Goal: Navigation & Orientation: Find specific page/section

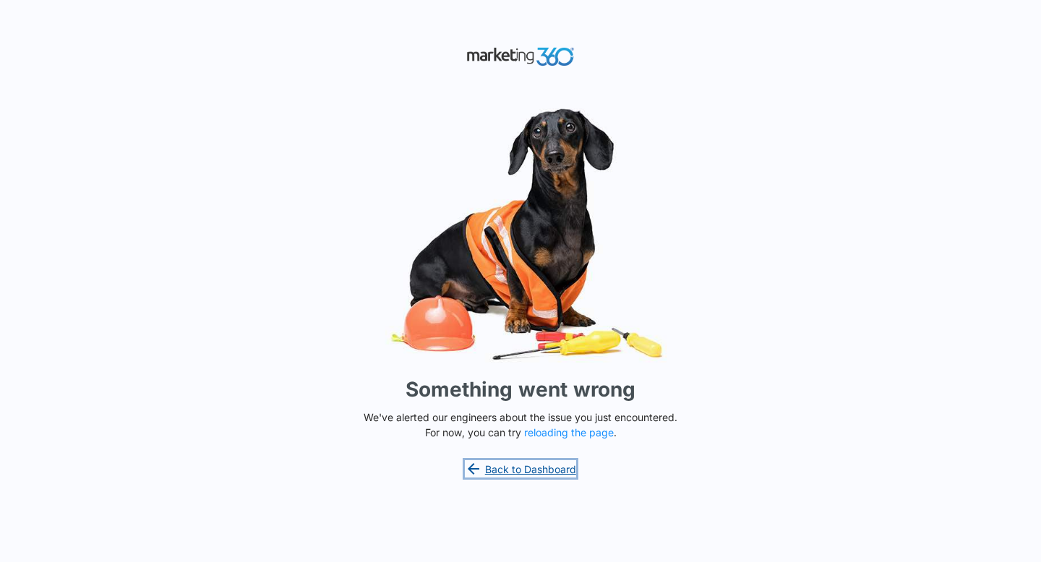
click at [537, 469] on link "Back to Dashboard" at bounding box center [520, 468] width 111 height 17
click at [554, 434] on button "reloading the page" at bounding box center [569, 433] width 90 height 12
